Goal: Check status

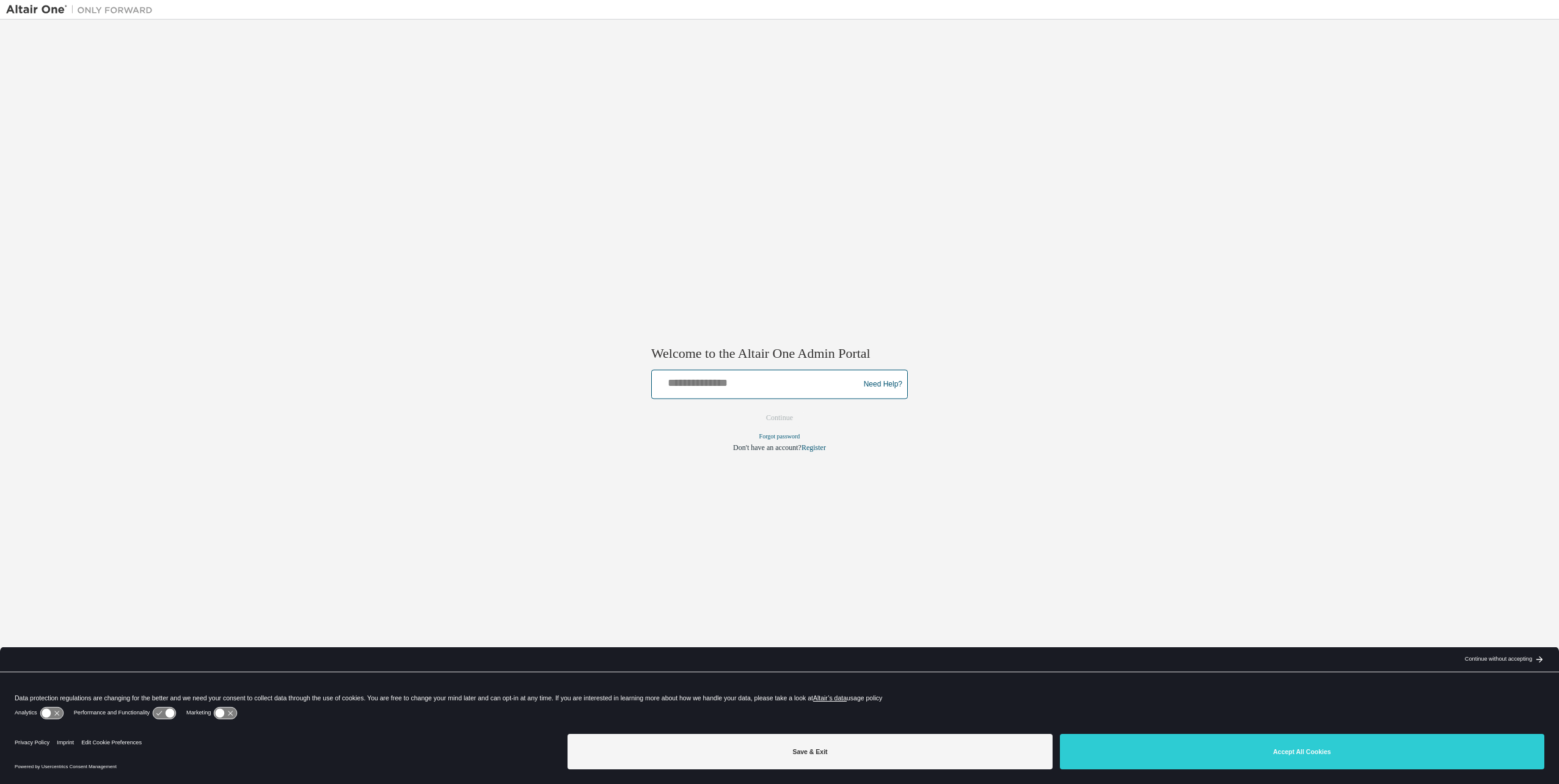
click at [740, 376] on input "text" at bounding box center [757, 381] width 201 height 18
type input "**********"
click at [776, 421] on button "Continue" at bounding box center [780, 419] width 52 height 19
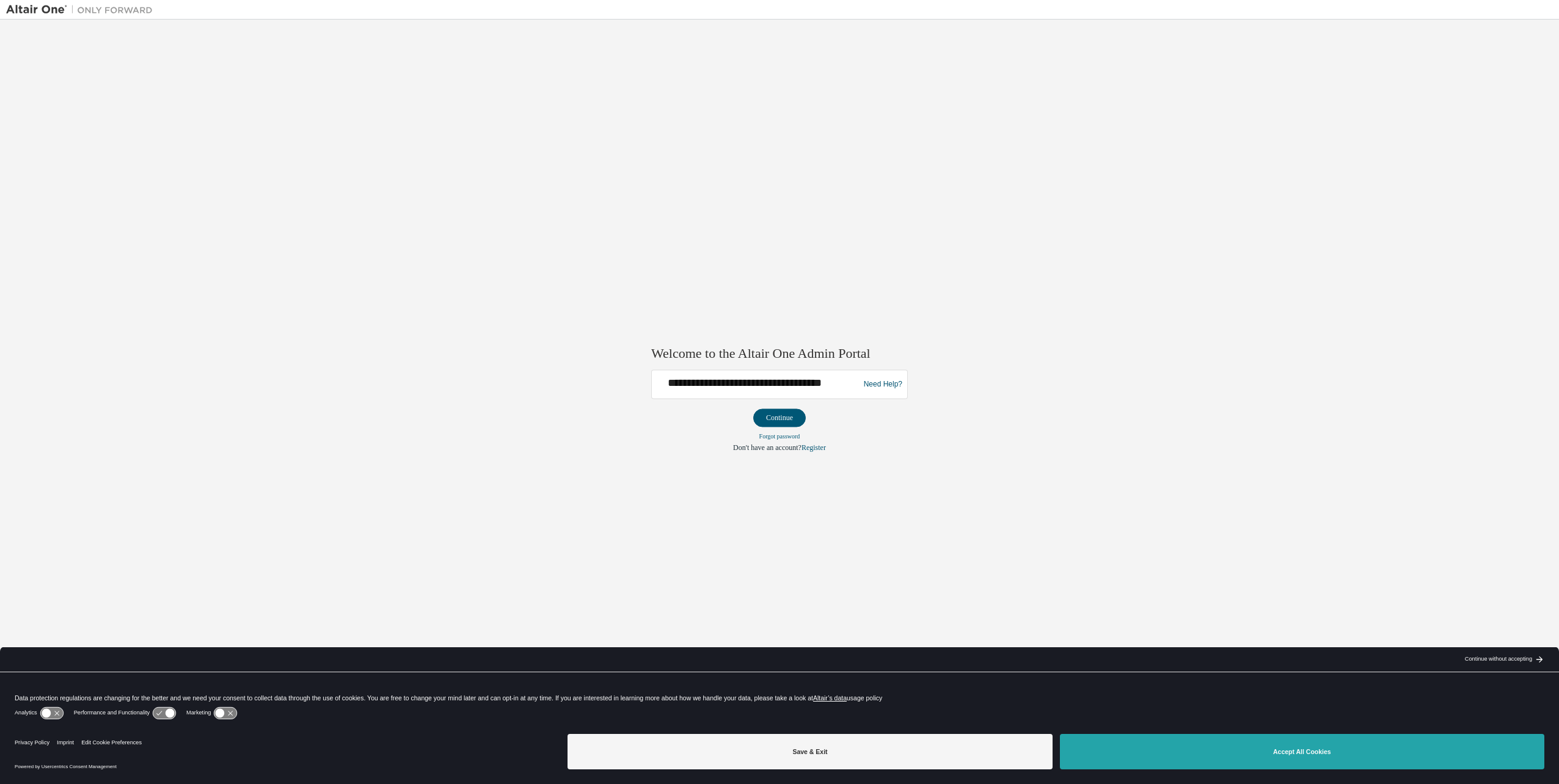
drag, startPoint x: 1167, startPoint y: 747, endPoint x: 1151, endPoint y: 741, distance: 17.1
click at [1167, 746] on button "Accept All Cookies" at bounding box center [1302, 752] width 485 height 36
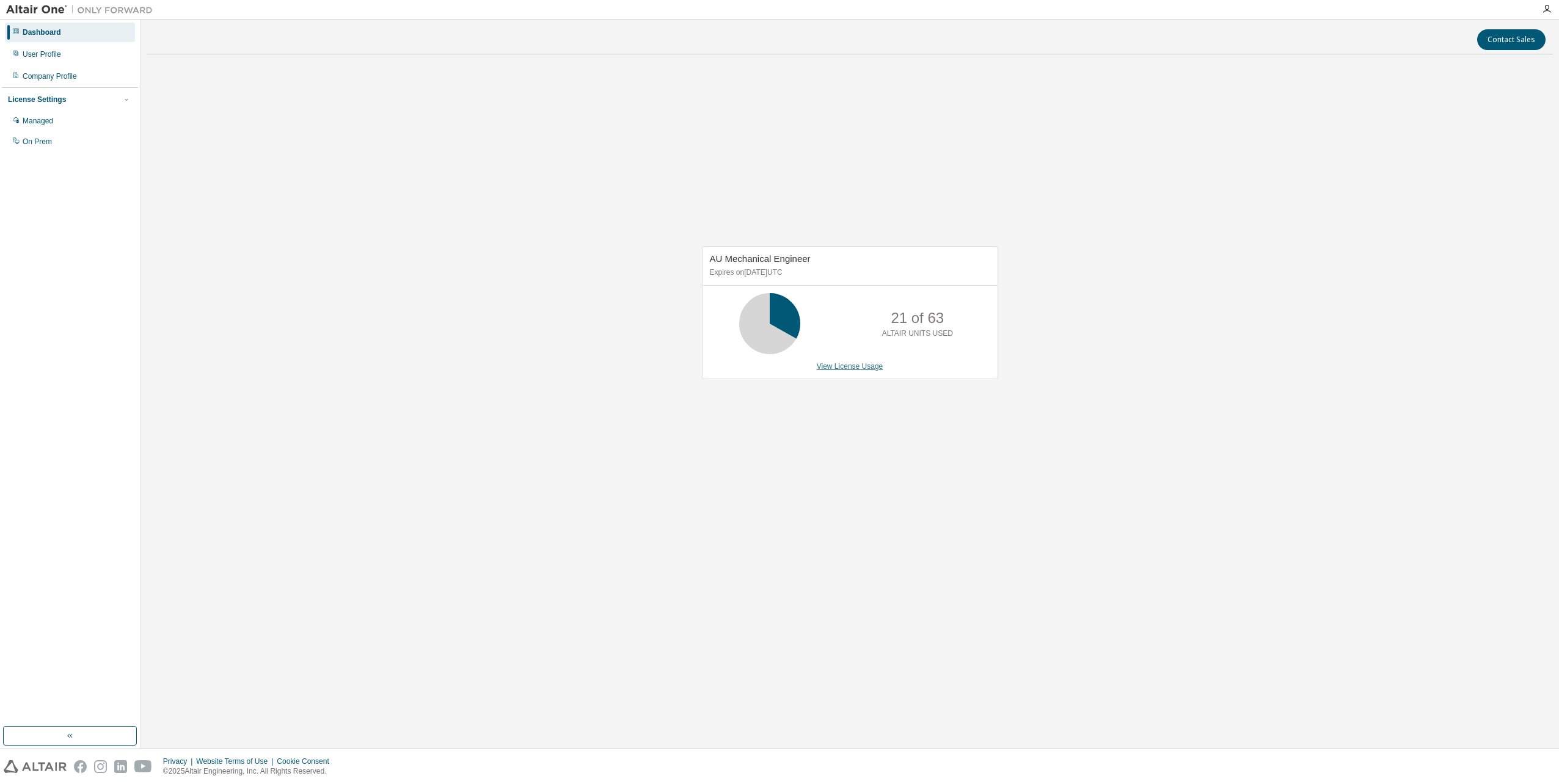
click at [835, 369] on link "View License Usage" at bounding box center [850, 366] width 67 height 8
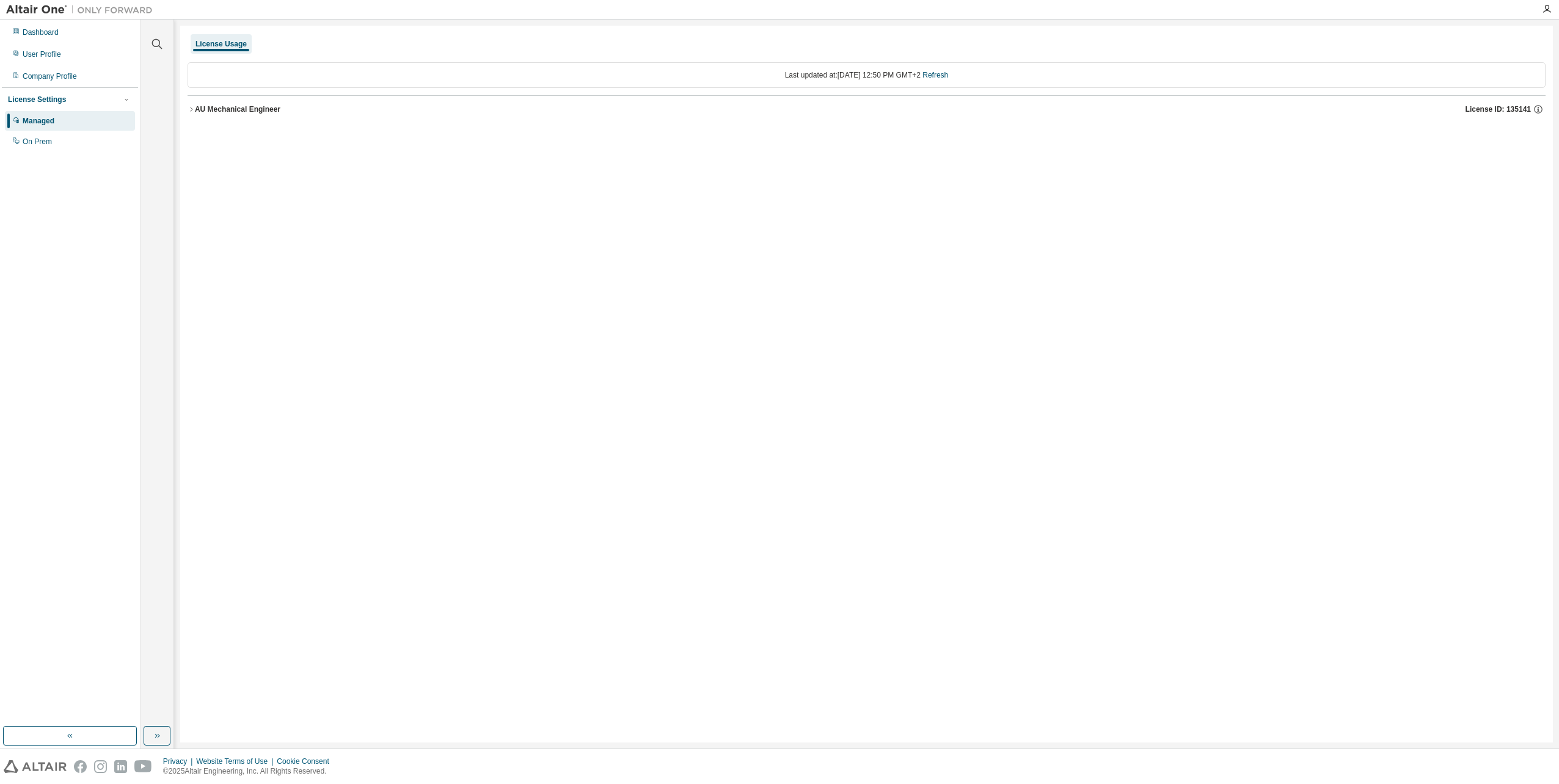
click at [189, 107] on icon "button" at bounding box center [191, 109] width 8 height 8
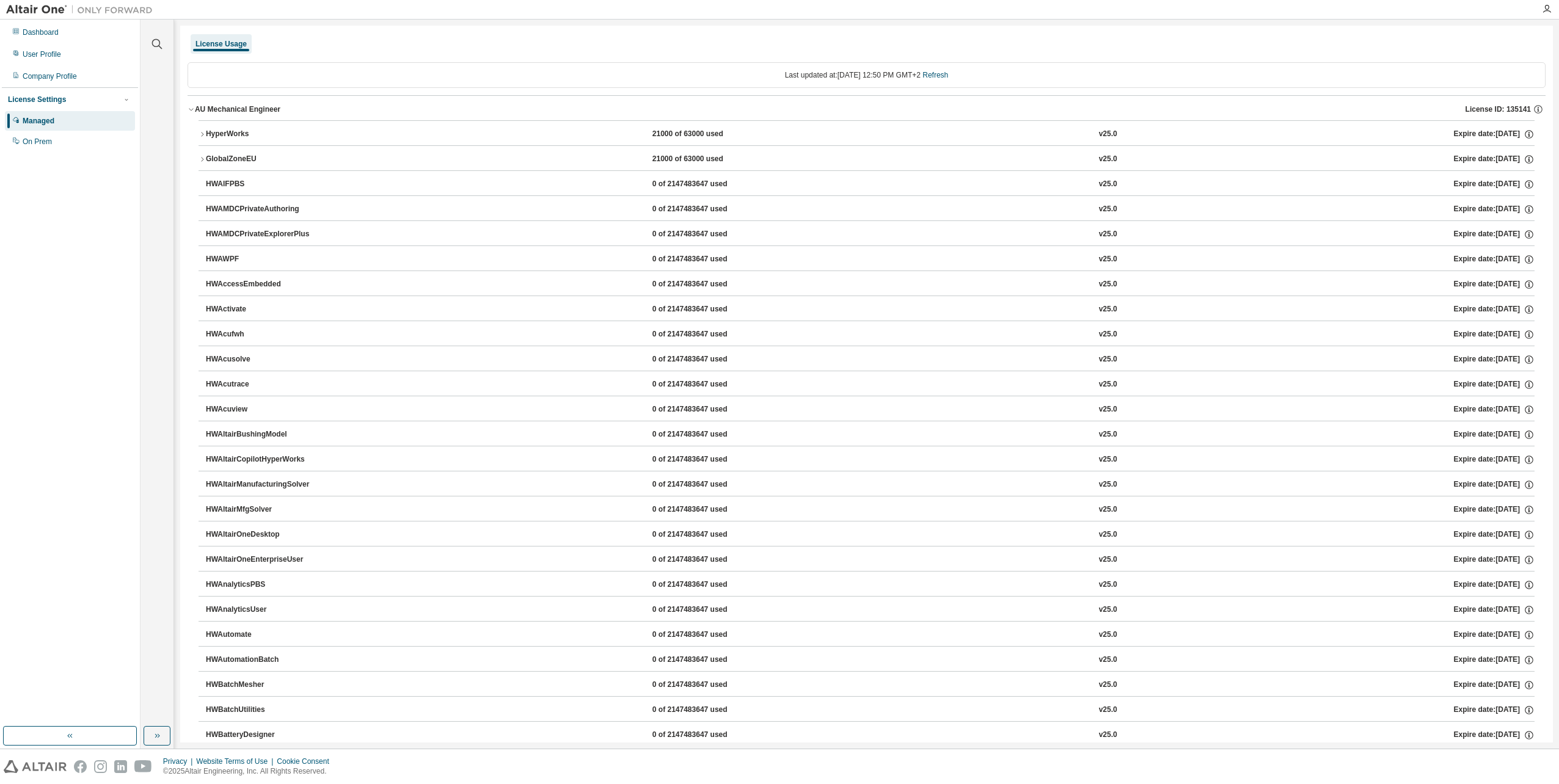
click at [200, 134] on icon "button" at bounding box center [202, 134] width 8 height 8
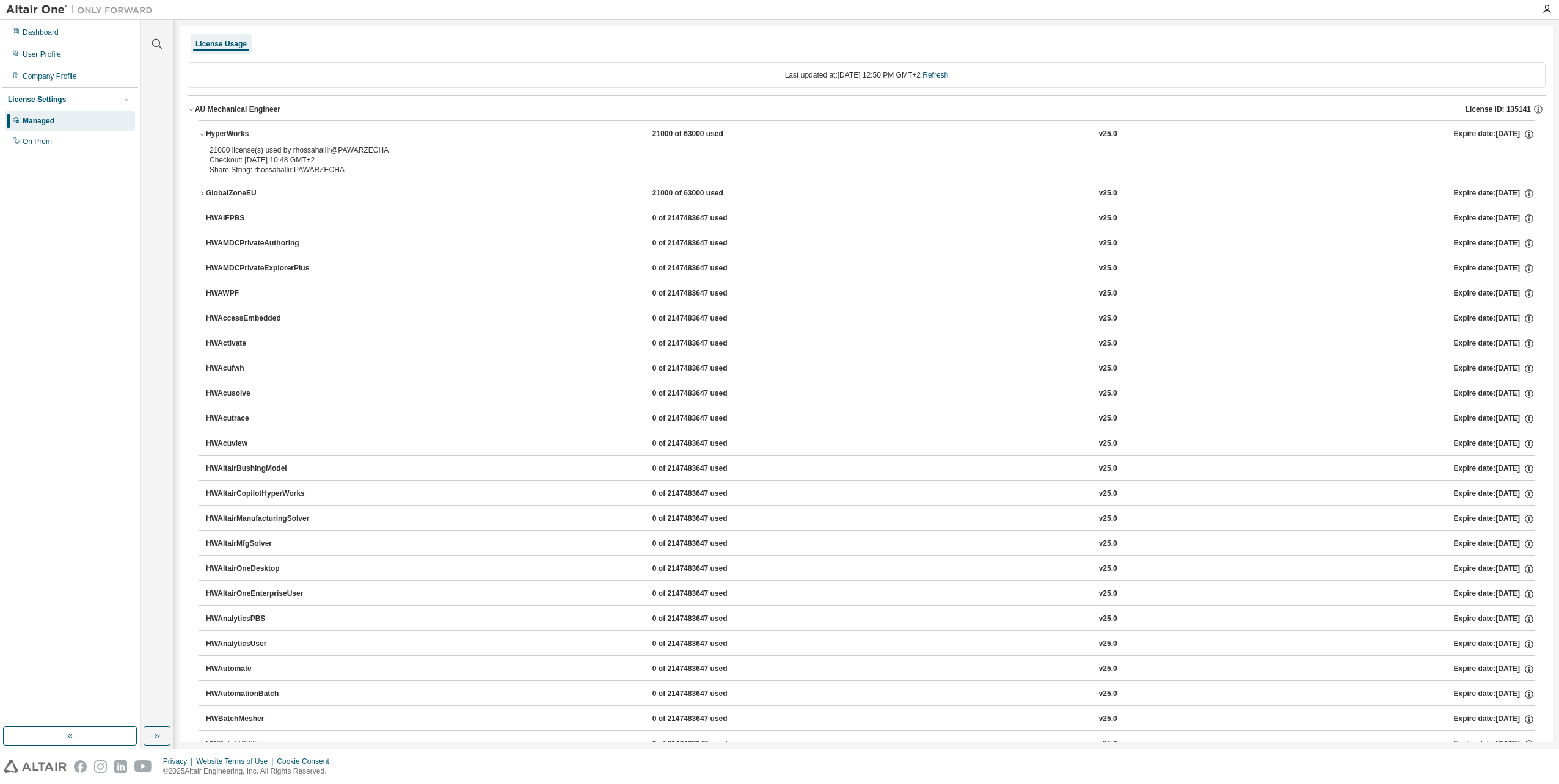
click at [200, 134] on icon "button" at bounding box center [201, 134] width 4 height 3
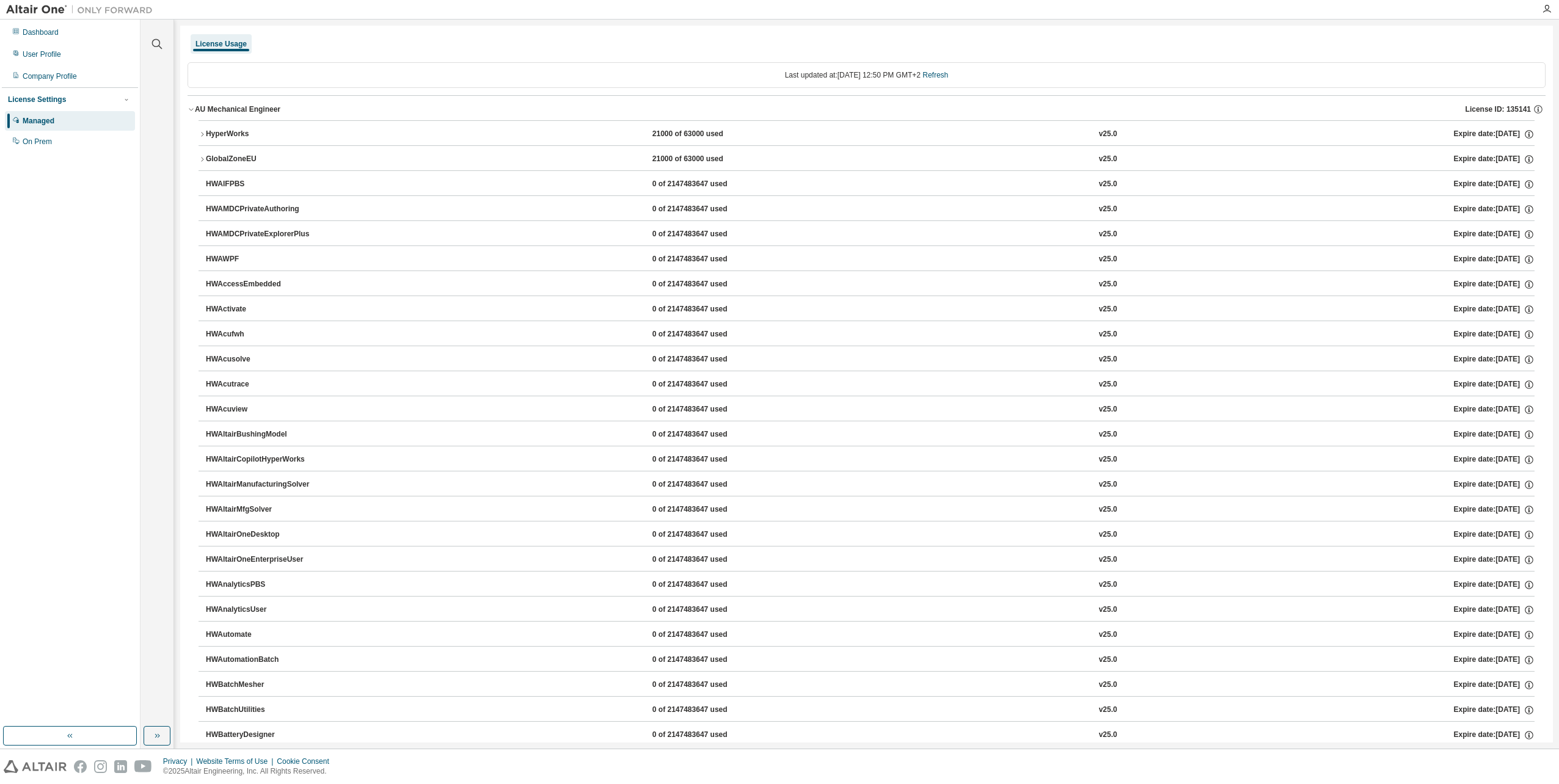
click at [200, 134] on icon "button" at bounding box center [202, 134] width 8 height 8
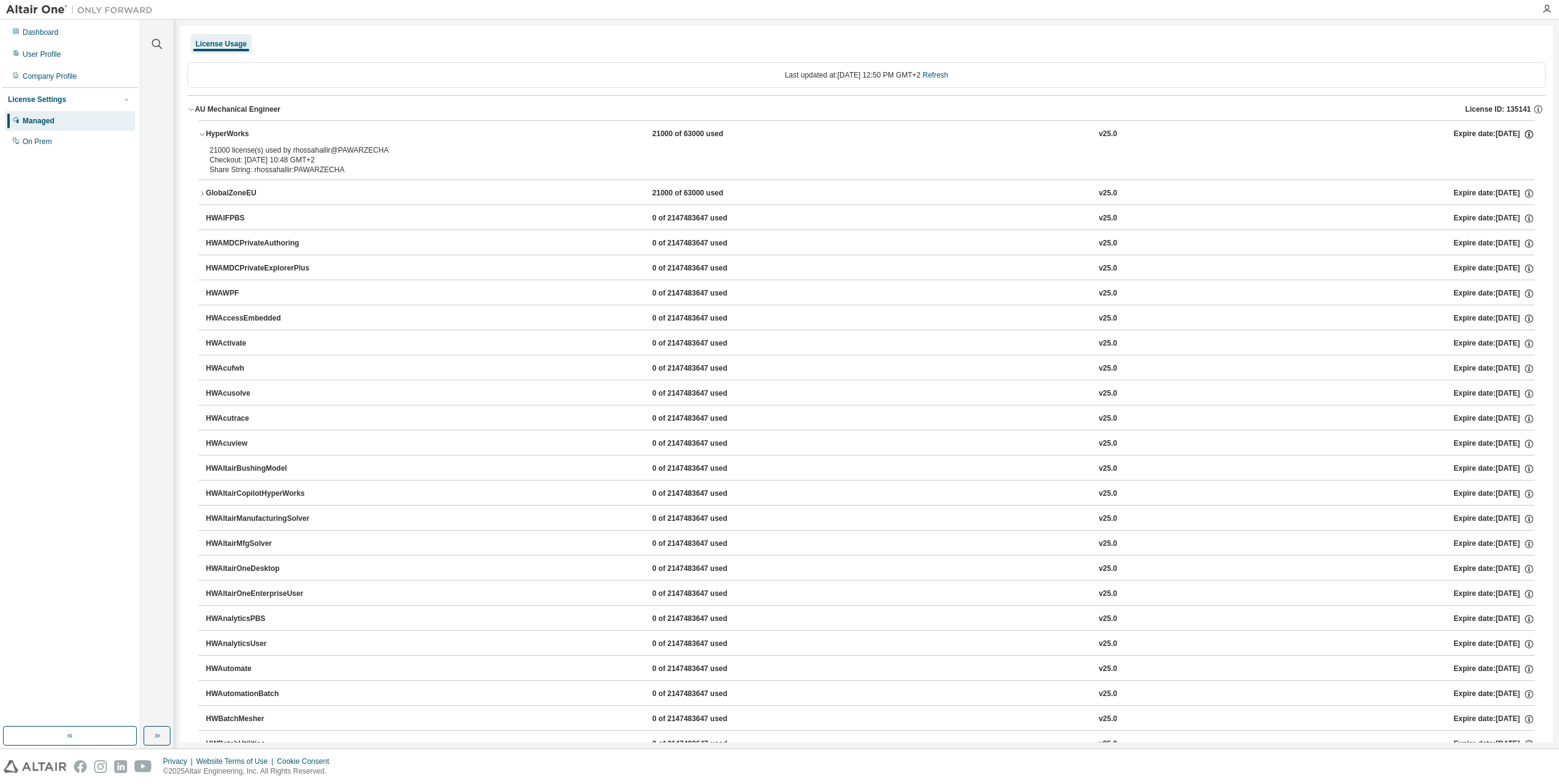
click at [1523, 135] on icon "button" at bounding box center [1529, 134] width 11 height 11
click at [1354, 151] on div "21000 license(s) used by rhossahallir@PAWARZECHA" at bounding box center [852, 151] width 1285 height 10
click at [1420, 20] on div "Clear all Collapse on share string Yes No Only used licenses Yes No Only my usa…" at bounding box center [849, 384] width 1419 height 729
